Goal: Transaction & Acquisition: Purchase product/service

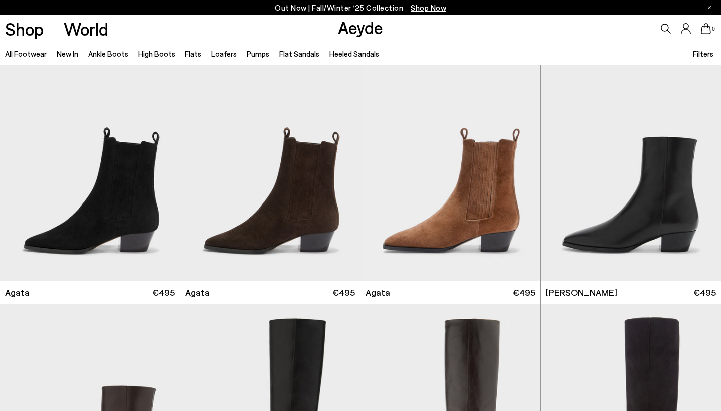
scroll to position [284, 0]
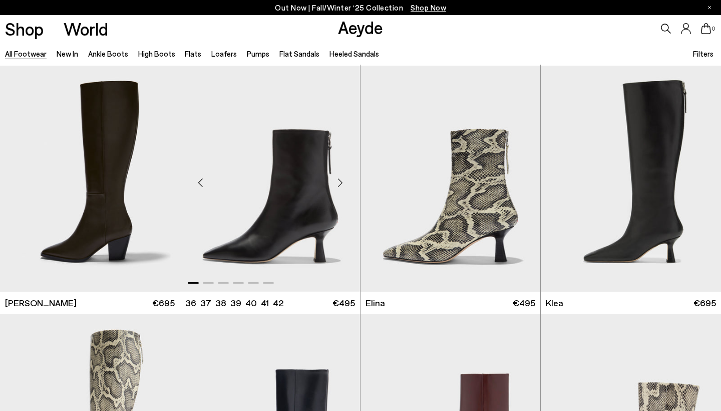
scroll to position [1005, 0]
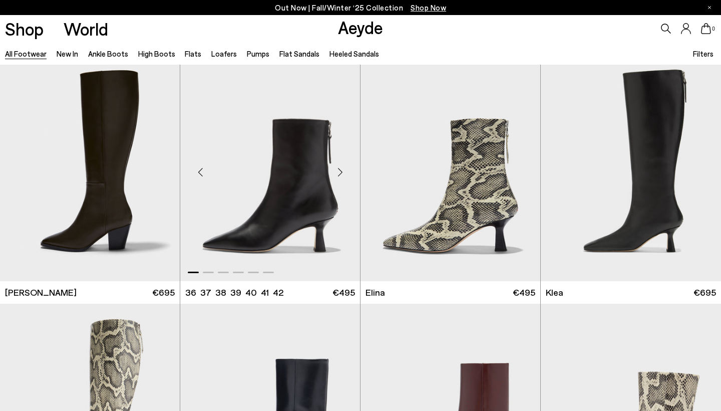
click at [341, 171] on div "Next slide" at bounding box center [340, 172] width 30 height 30
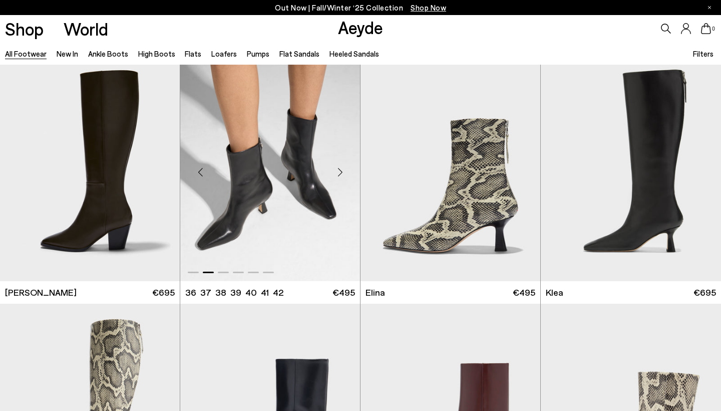
click at [341, 171] on div "Next slide" at bounding box center [340, 172] width 30 height 30
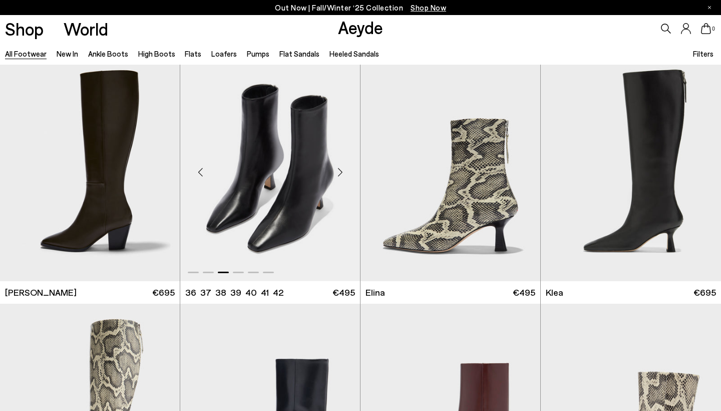
click at [340, 171] on div "Next slide" at bounding box center [340, 172] width 30 height 30
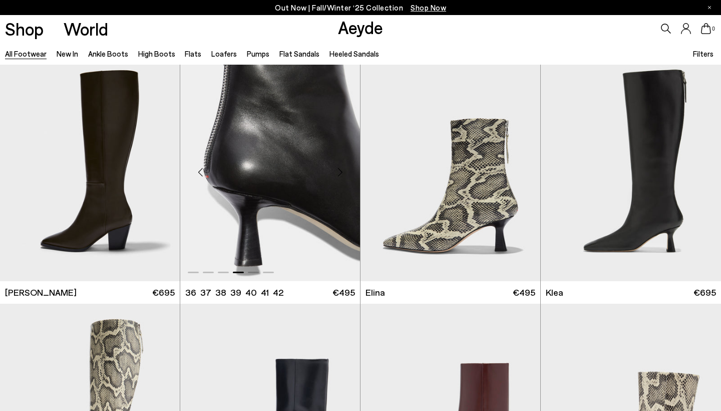
click at [340, 171] on div "Next slide" at bounding box center [340, 172] width 30 height 30
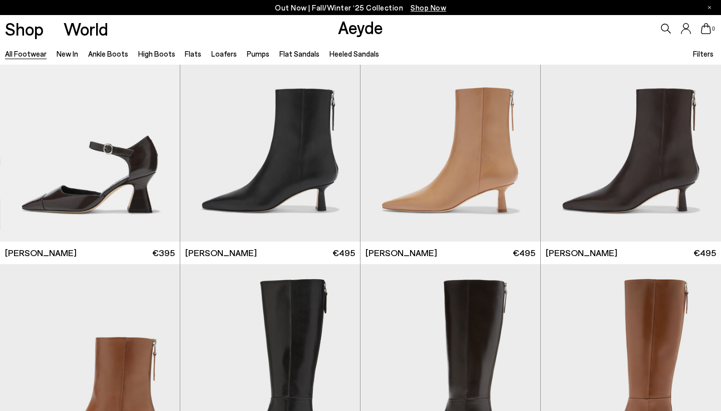
scroll to position [1807, 0]
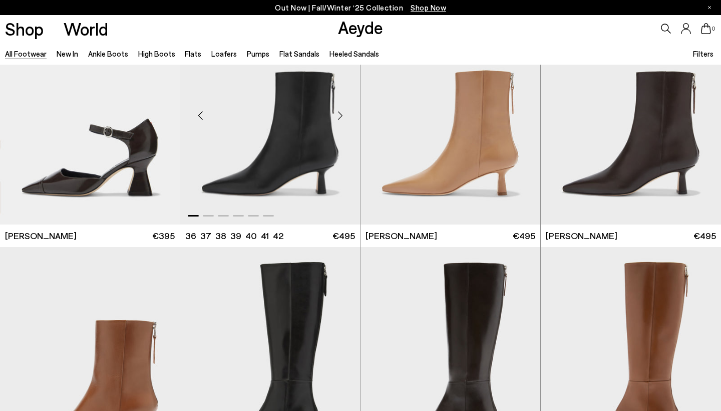
click at [341, 114] on div "Next slide" at bounding box center [340, 116] width 30 height 30
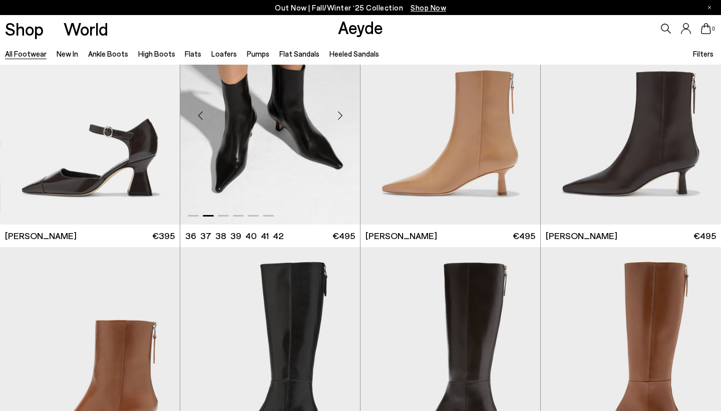
click at [341, 115] on div "Next slide" at bounding box center [340, 116] width 30 height 30
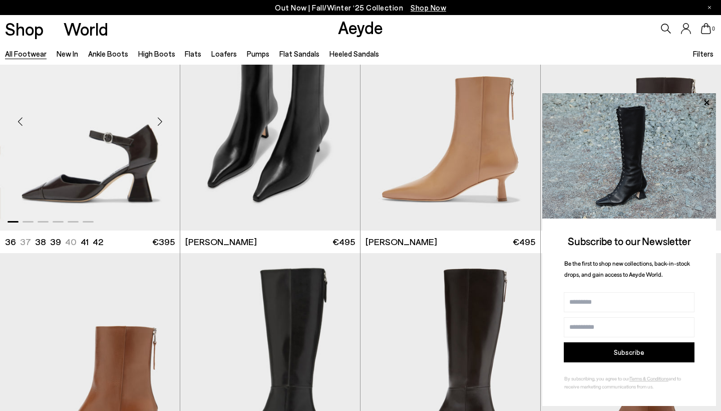
scroll to position [1799, 0]
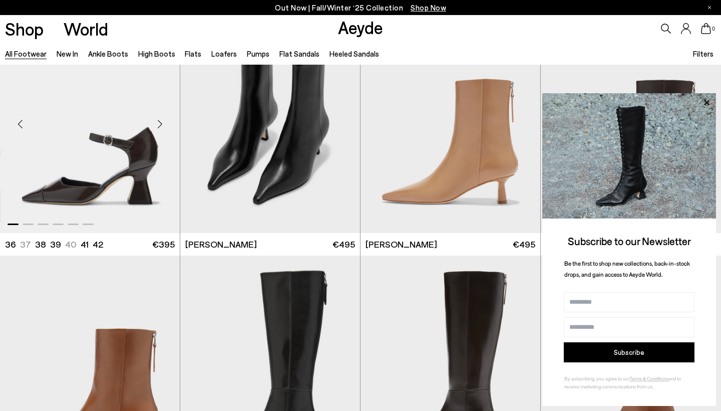
click at [162, 121] on div "Next slide" at bounding box center [160, 124] width 30 height 30
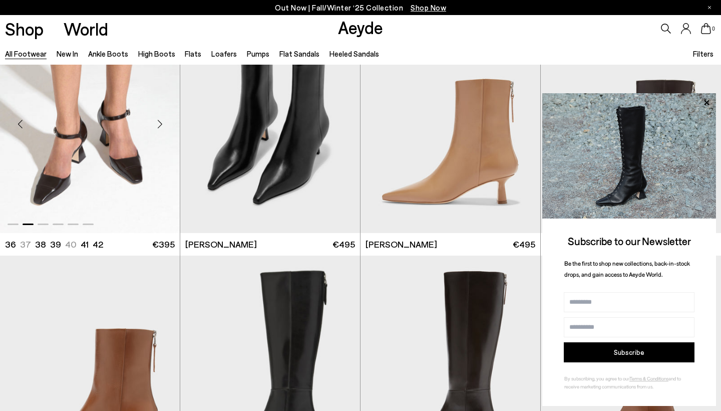
click at [158, 122] on div "Next slide" at bounding box center [160, 124] width 30 height 30
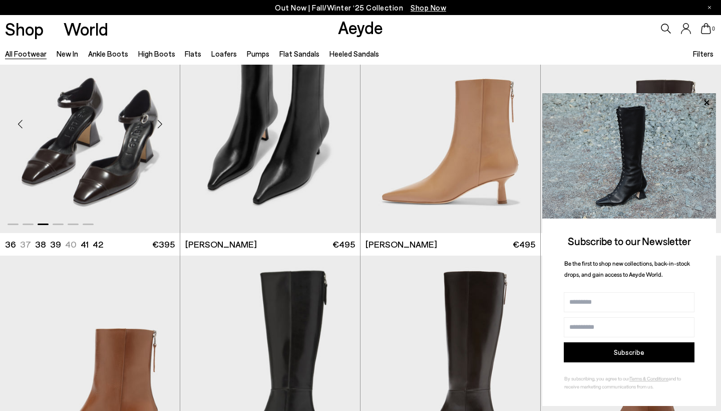
click at [158, 122] on div "Next slide" at bounding box center [160, 124] width 30 height 30
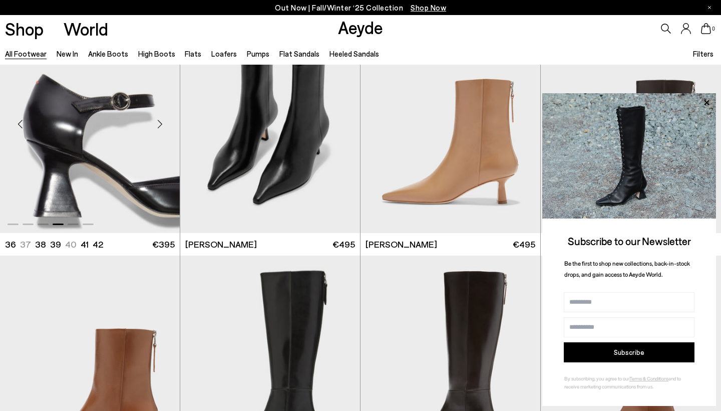
click at [158, 122] on div "Next slide" at bounding box center [160, 124] width 30 height 30
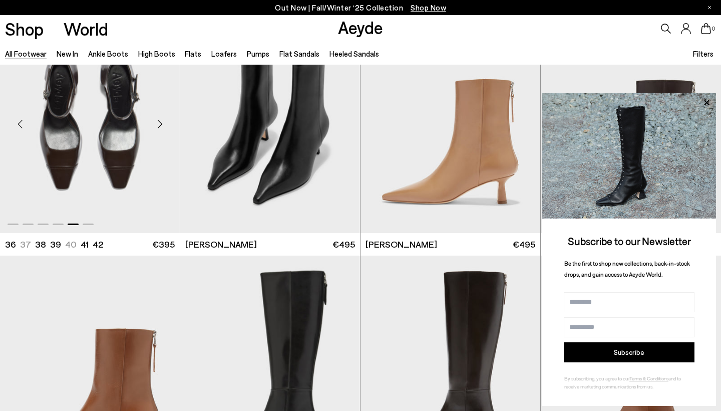
click at [158, 122] on div "Next slide" at bounding box center [160, 124] width 30 height 30
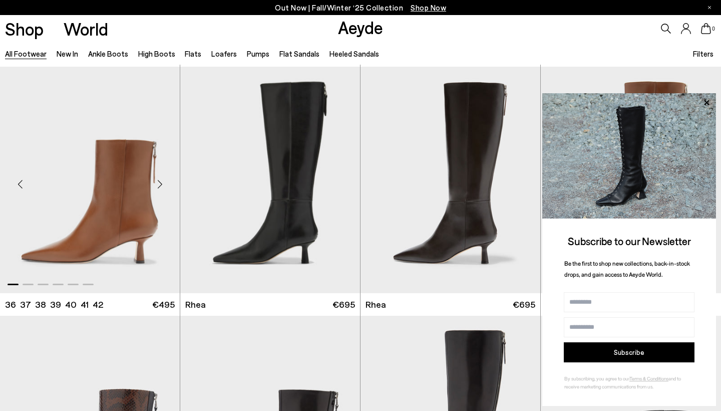
scroll to position [1989, 0]
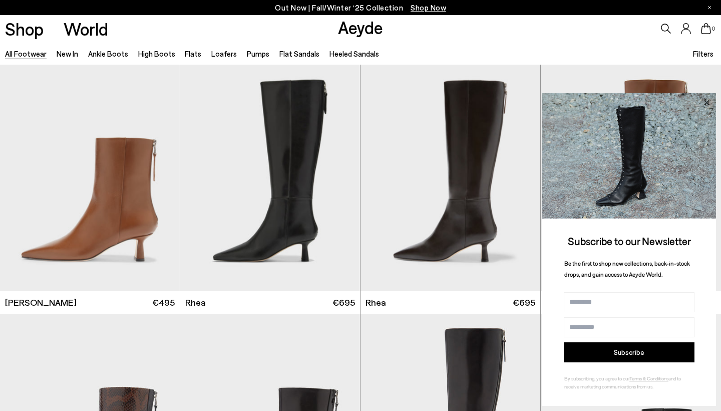
click at [709, 103] on icon at bounding box center [706, 102] width 13 height 13
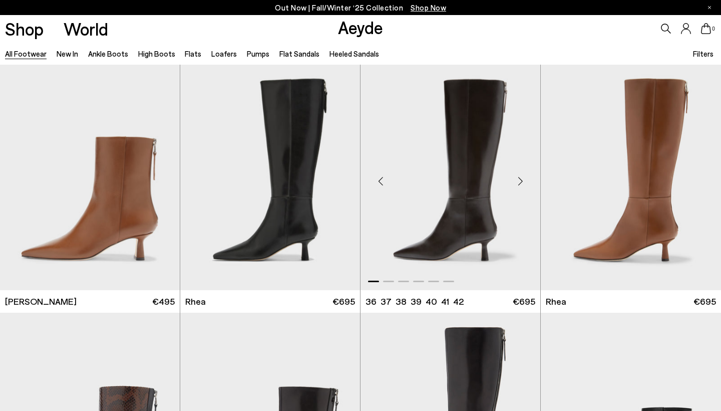
scroll to position [1979, 0]
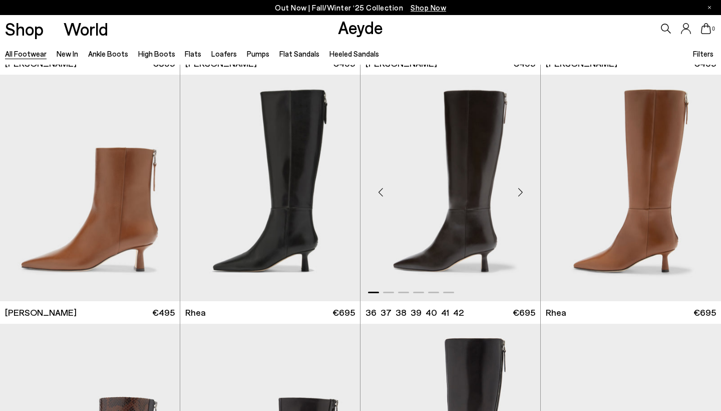
click at [522, 189] on div "Next slide" at bounding box center [521, 192] width 30 height 30
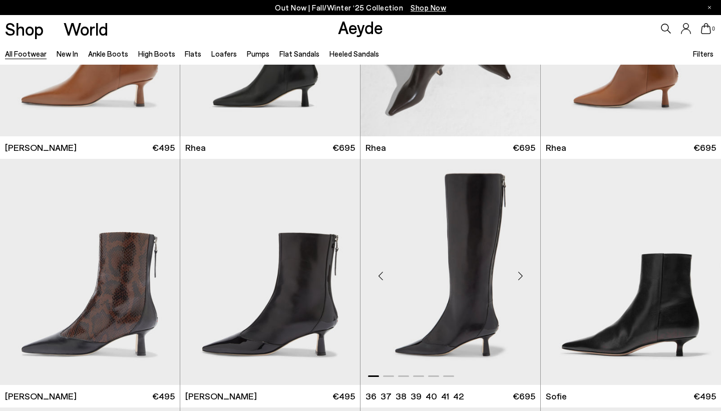
scroll to position [2038, 0]
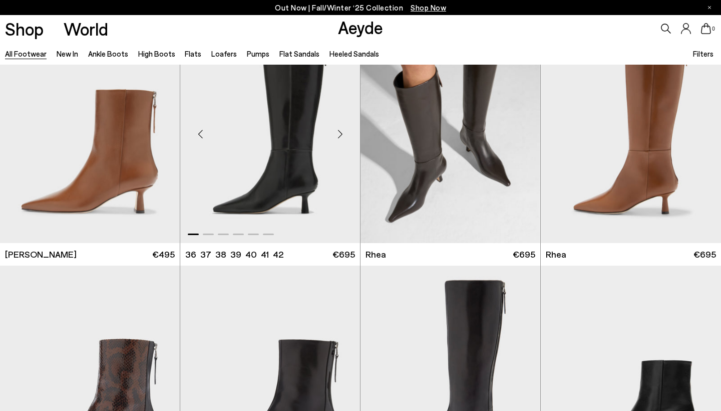
click at [341, 134] on div "Next slide" at bounding box center [340, 134] width 30 height 30
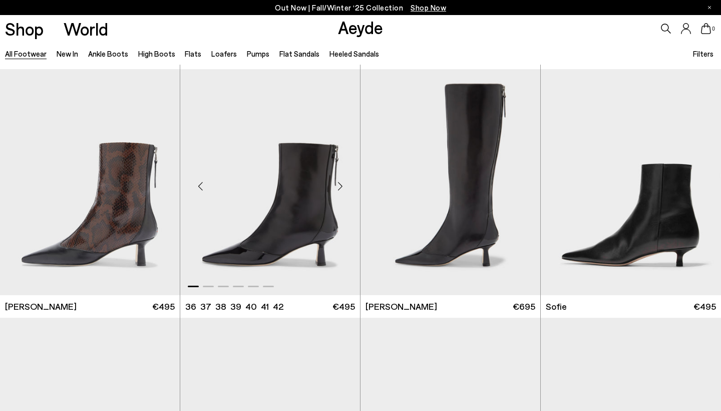
scroll to position [2234, 0]
click at [343, 184] on div "Next slide" at bounding box center [340, 186] width 30 height 30
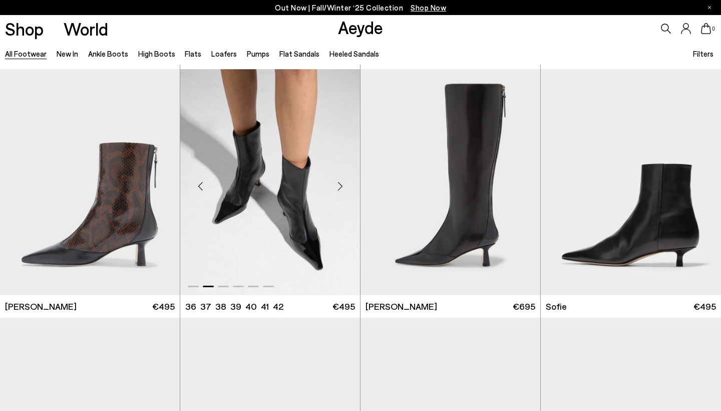
click at [342, 184] on div "Next slide" at bounding box center [340, 186] width 30 height 30
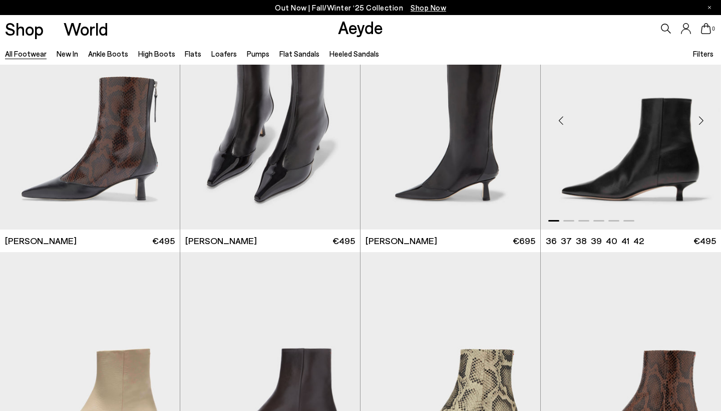
scroll to position [2278, 0]
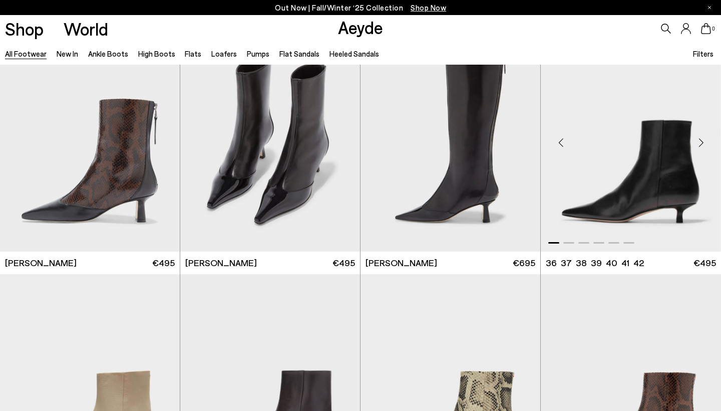
click at [704, 139] on div "Next slide" at bounding box center [701, 143] width 30 height 30
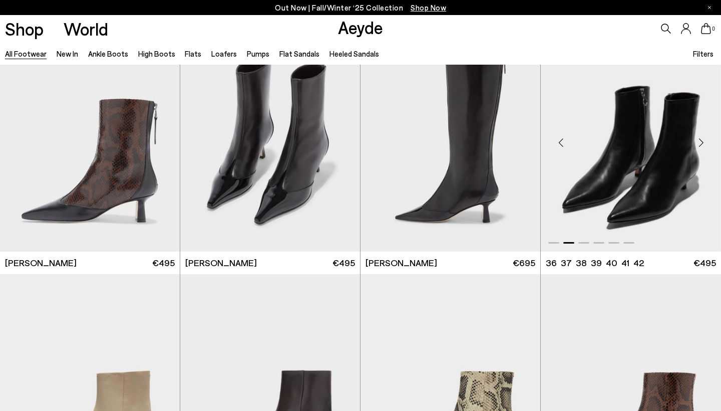
click at [704, 139] on div "Next slide" at bounding box center [701, 143] width 30 height 30
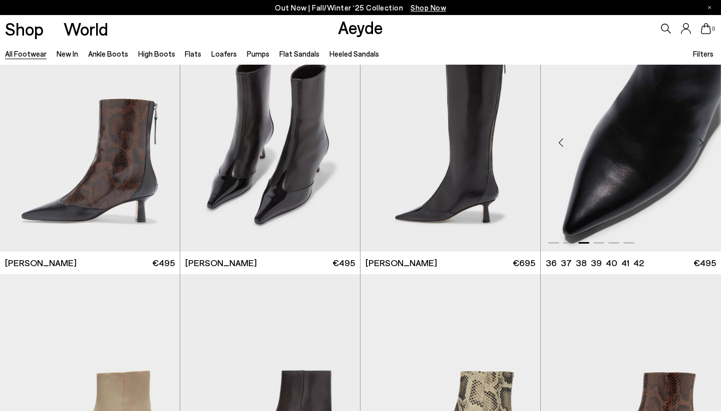
click at [704, 139] on div "Next slide" at bounding box center [701, 143] width 30 height 30
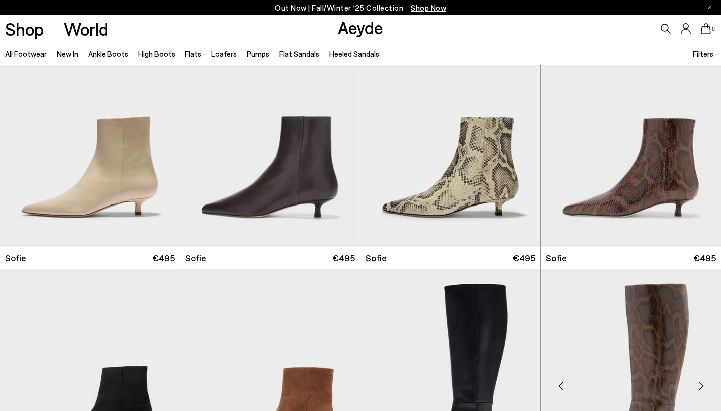
scroll to position [2559, 0]
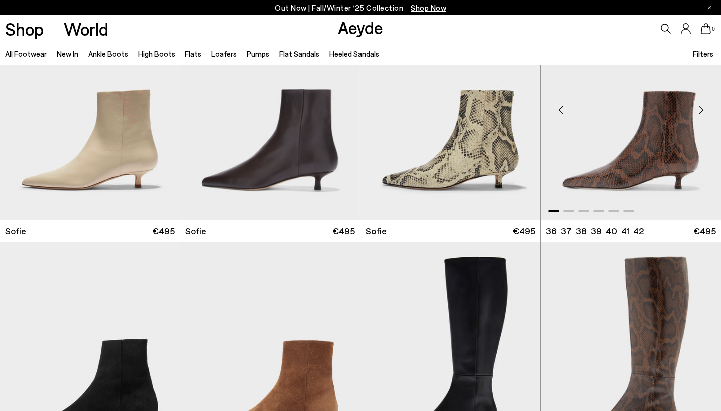
click at [704, 108] on div "Next slide" at bounding box center [701, 110] width 30 height 30
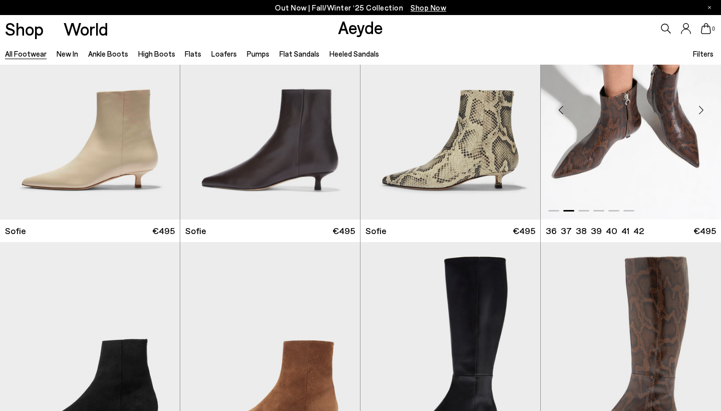
click at [704, 108] on div "Next slide" at bounding box center [701, 110] width 30 height 30
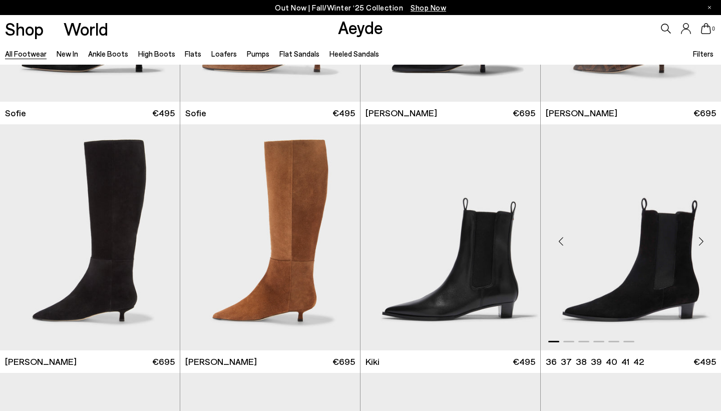
scroll to position [3078, 0]
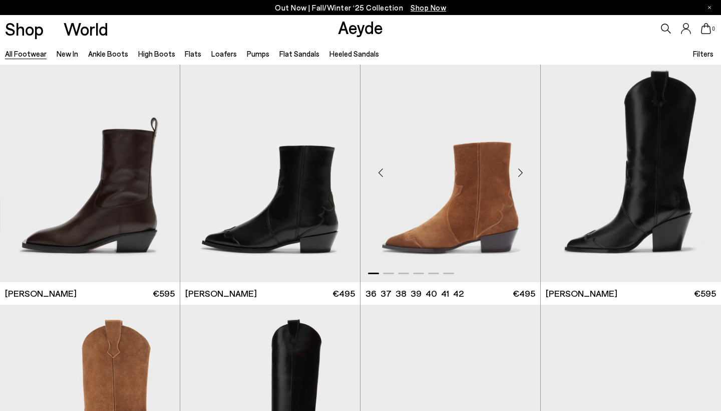
scroll to position [6960, 0]
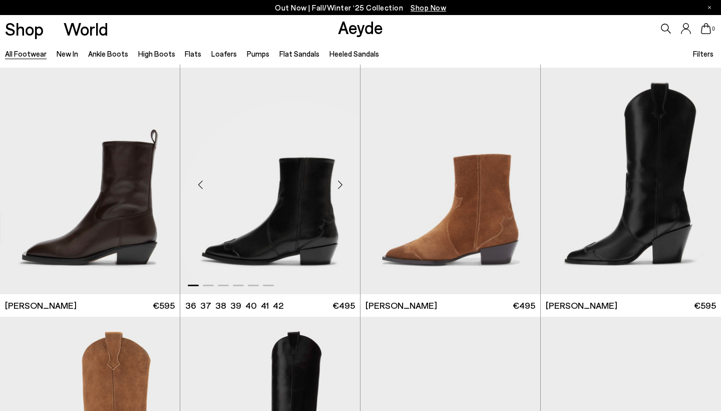
click at [339, 187] on div "Next slide" at bounding box center [340, 185] width 30 height 30
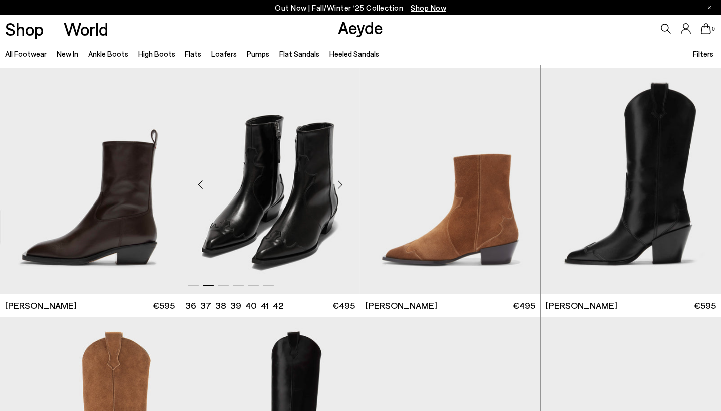
click at [339, 187] on div "Next slide" at bounding box center [340, 185] width 30 height 30
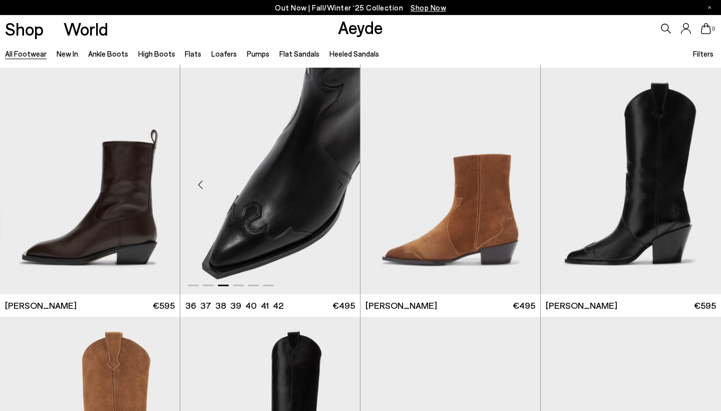
click at [339, 187] on div "Next slide" at bounding box center [340, 185] width 30 height 30
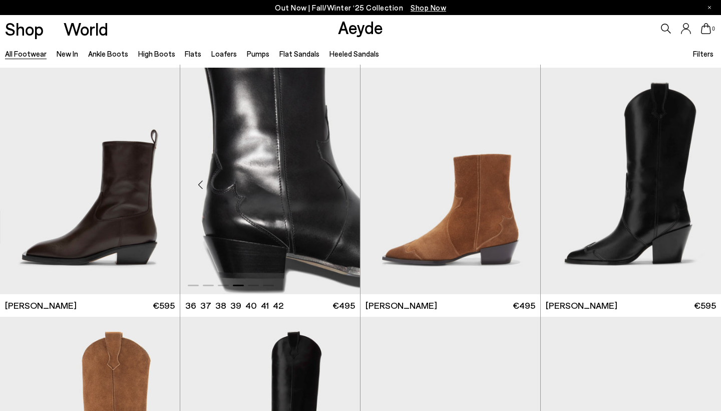
click at [339, 187] on div "Next slide" at bounding box center [340, 185] width 30 height 30
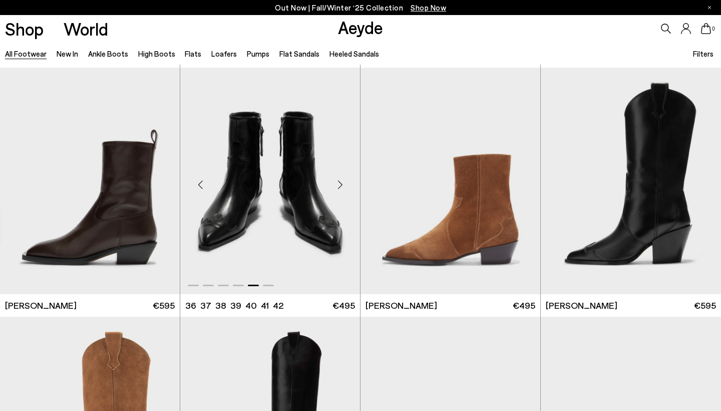
click at [339, 187] on div "Next slide" at bounding box center [340, 185] width 30 height 30
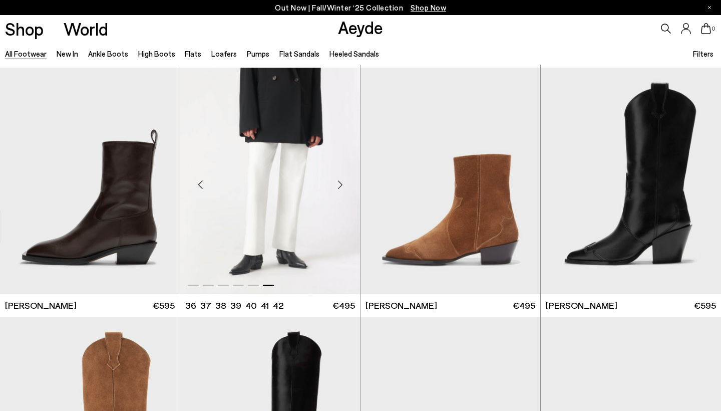
click at [339, 187] on div "Next slide" at bounding box center [340, 185] width 30 height 30
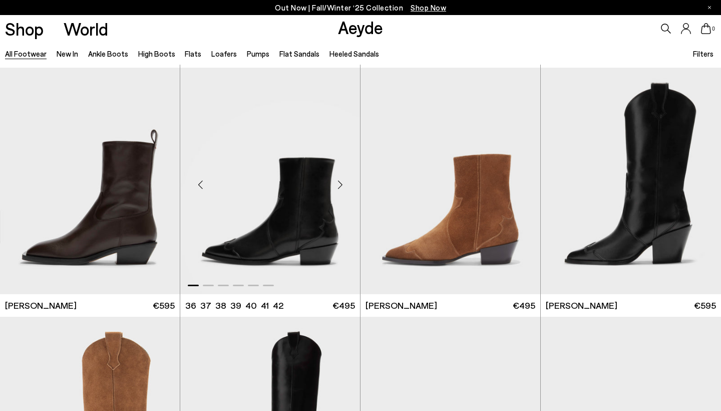
click at [301, 234] on img "1 / 6" at bounding box center [270, 181] width 180 height 226
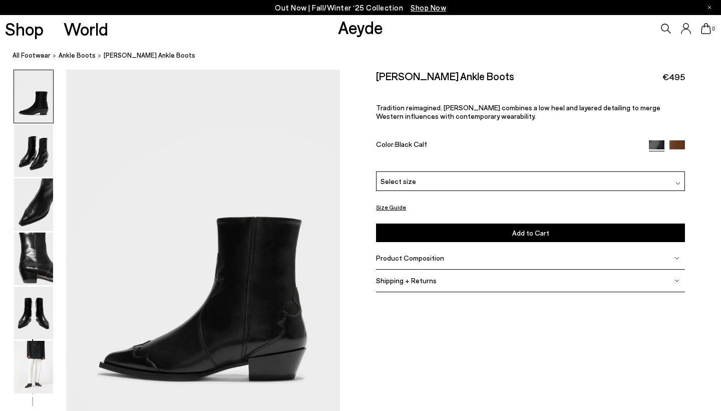
scroll to position [37, 0]
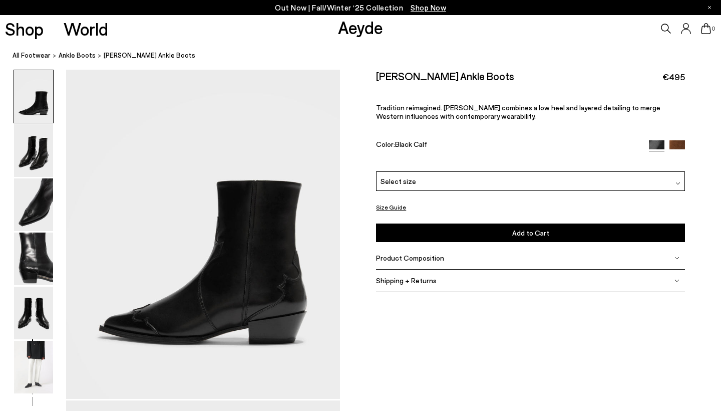
click at [409, 179] on span "Select size" at bounding box center [399, 181] width 36 height 11
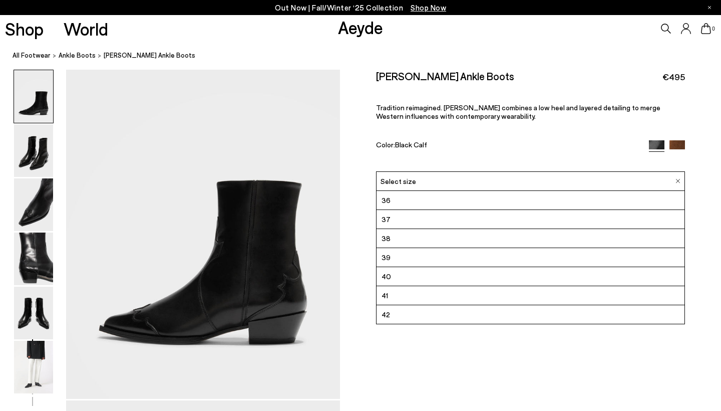
click at [412, 202] on li "36" at bounding box center [531, 200] width 308 height 19
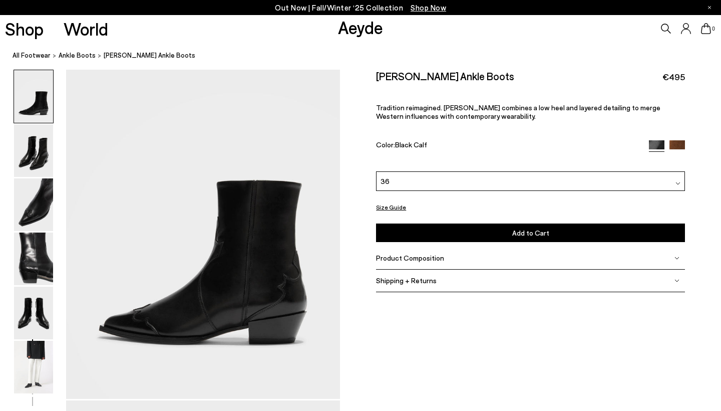
click at [395, 208] on button "Size Guide" at bounding box center [391, 207] width 30 height 13
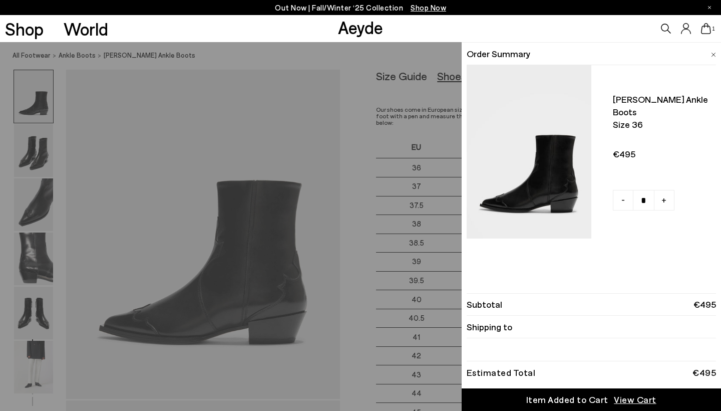
click at [712, 53] on img at bounding box center [713, 55] width 5 height 5
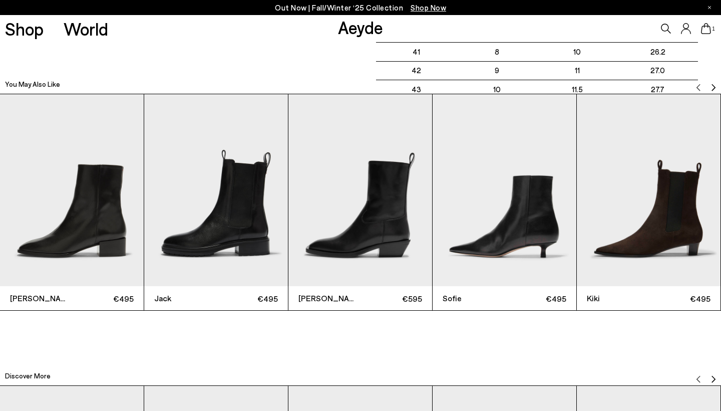
scroll to position [2252, 0]
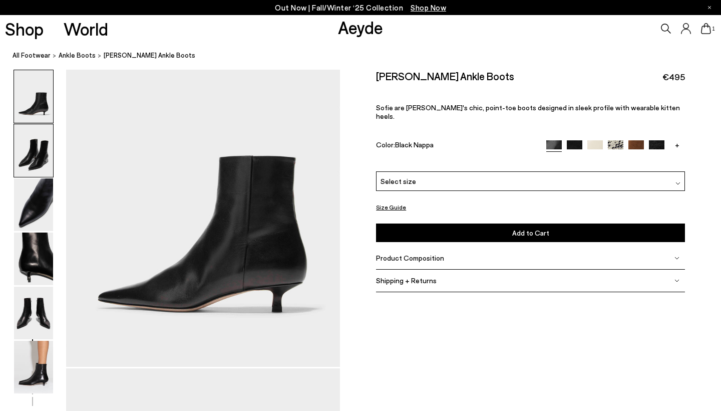
click at [36, 145] on img at bounding box center [33, 150] width 39 height 53
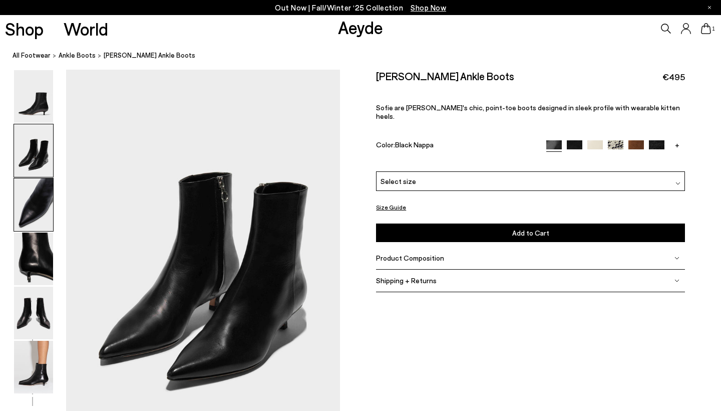
click at [33, 189] on img at bounding box center [33, 204] width 39 height 53
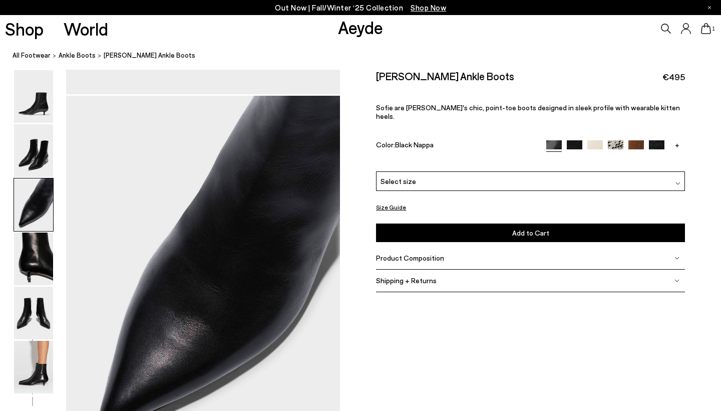
scroll to position [734, 0]
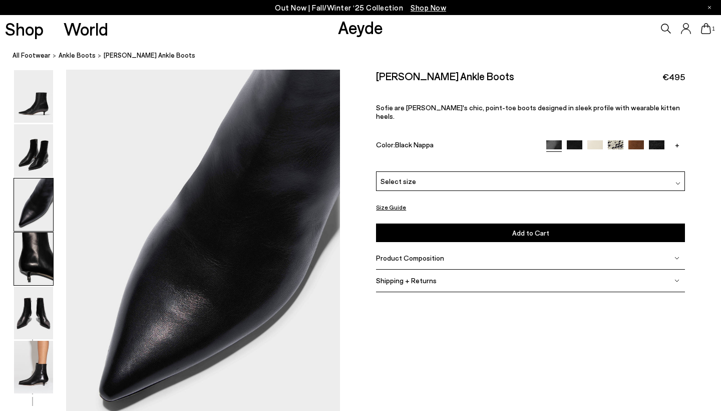
click at [40, 263] on img at bounding box center [33, 258] width 39 height 53
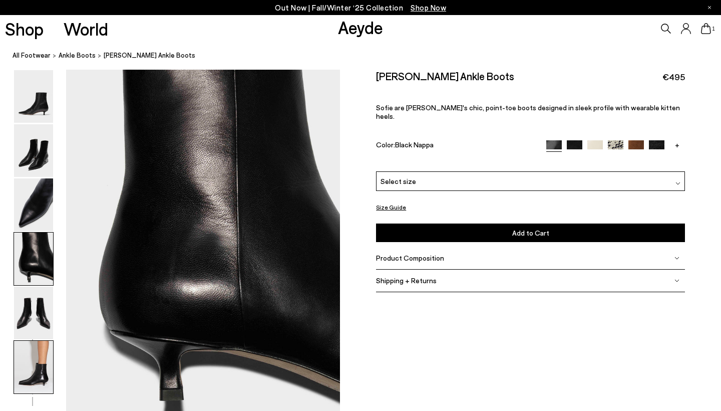
click at [39, 358] on img at bounding box center [33, 367] width 39 height 53
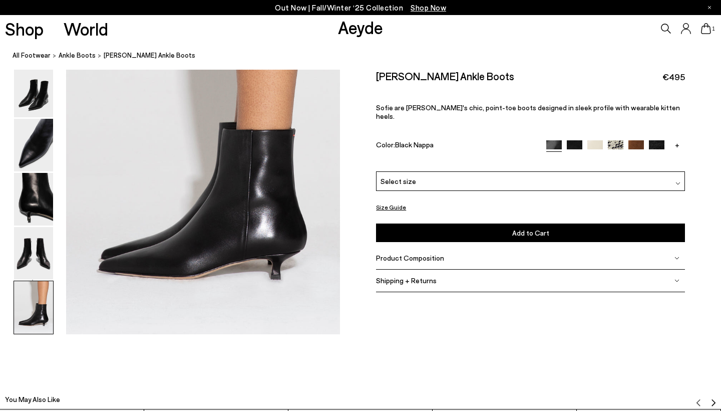
scroll to position [1905, 0]
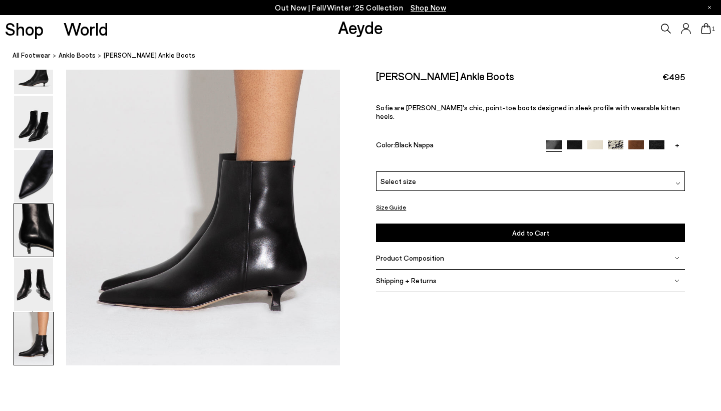
click at [35, 235] on img at bounding box center [33, 230] width 39 height 53
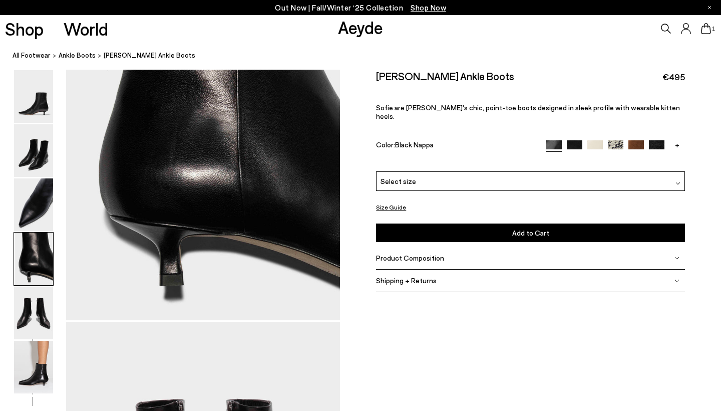
scroll to position [1102, 0]
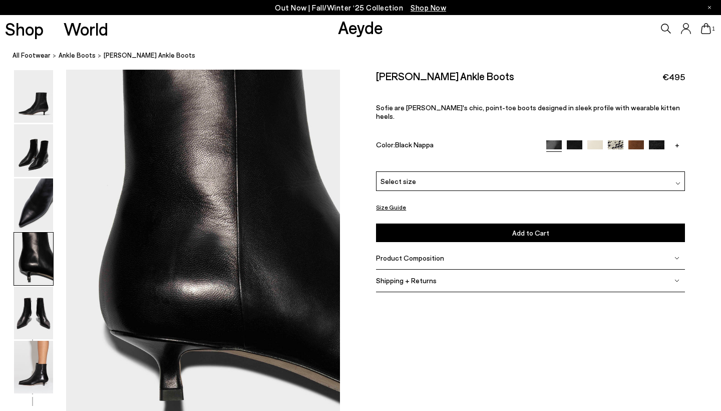
click at [679, 140] on link "+" at bounding box center [678, 144] width 16 height 9
click at [678, 140] on img at bounding box center [678, 148] width 16 height 16
